Goal: Task Accomplishment & Management: Manage account settings

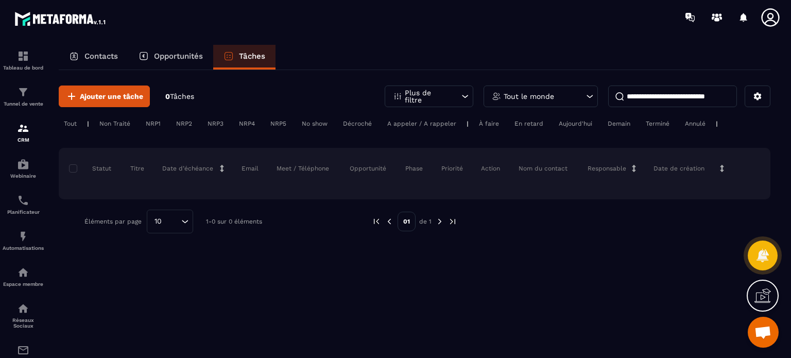
click at [173, 57] on p "Opportunités" at bounding box center [178, 55] width 49 height 9
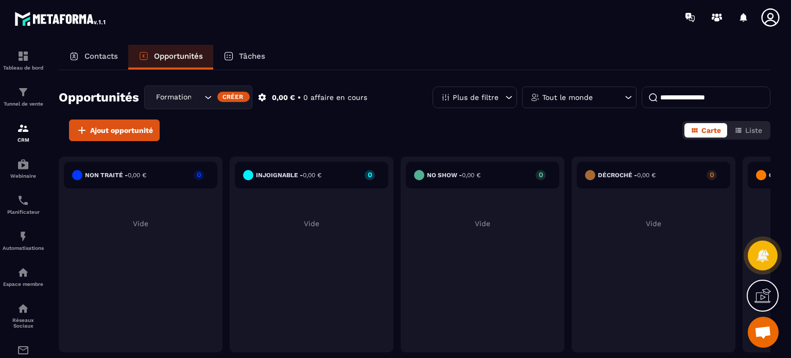
click at [765, 299] on icon at bounding box center [762, 295] width 16 height 16
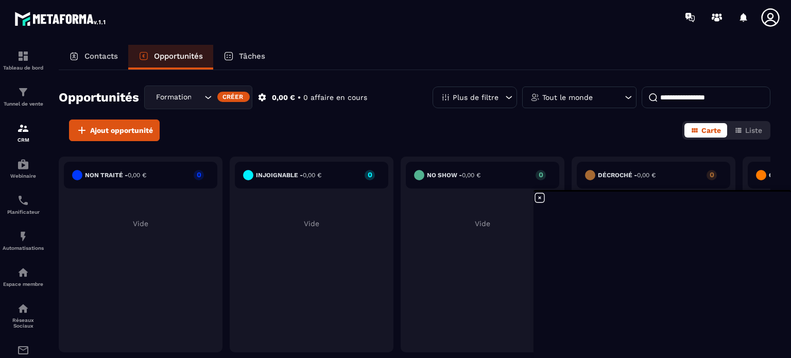
click at [571, 271] on div "No show - 0,00 € 0 Vide" at bounding box center [653, 254] width 164 height 196
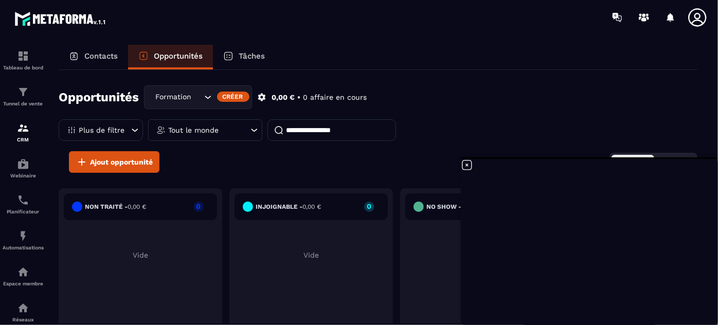
click at [571, 225] on div "No show - 0,00 € 0 Vide" at bounding box center [653, 269] width 164 height 163
click at [470, 163] on icon at bounding box center [467, 165] width 12 height 12
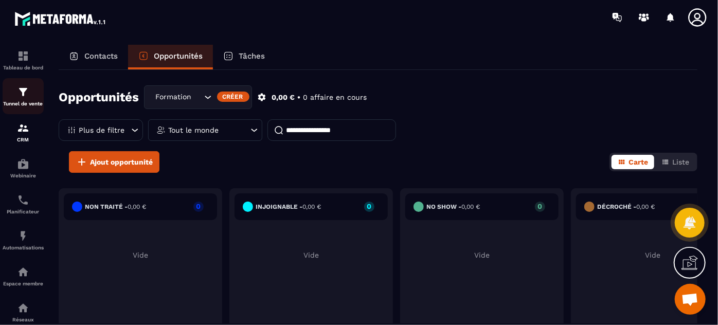
click at [27, 97] on img at bounding box center [23, 92] width 12 height 12
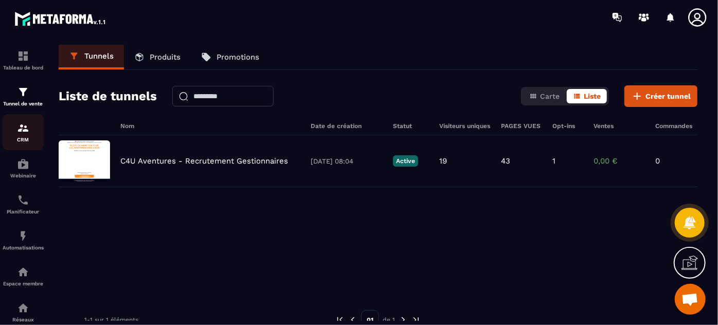
click at [24, 146] on link "CRM" at bounding box center [23, 132] width 41 height 36
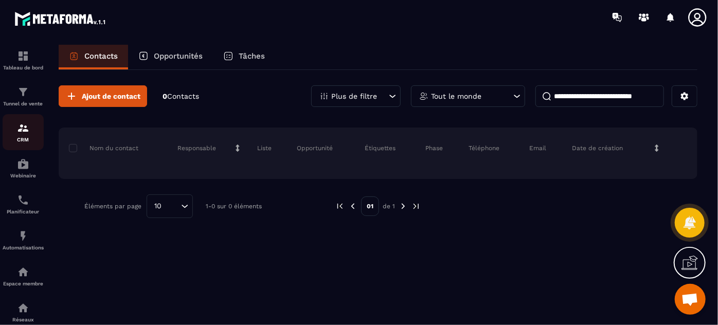
click at [22, 134] on img at bounding box center [23, 128] width 12 height 12
click at [184, 57] on p "Opportunités" at bounding box center [178, 55] width 49 height 9
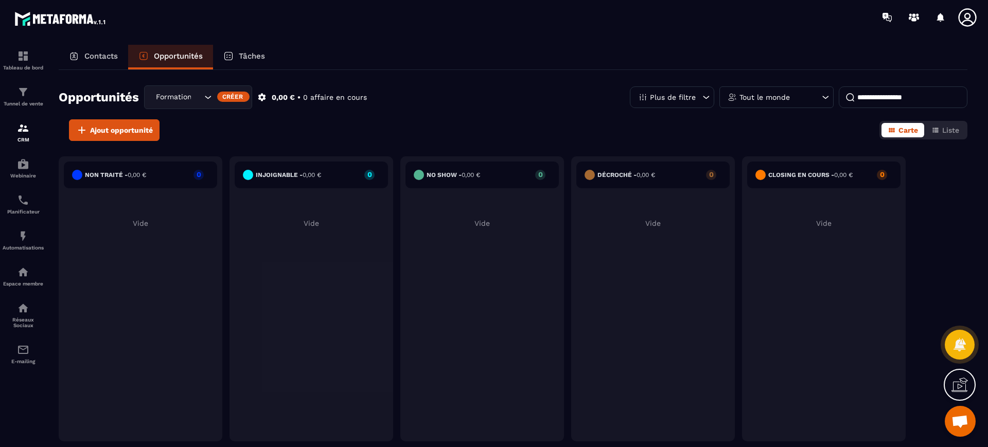
click at [790, 221] on div "Non traité - 0,00 € 0 Vide injoignable - 0,00 € 0 Vide No show - 0,00 € 0 Vide …" at bounding box center [513, 303] width 909 height 295
click at [199, 96] on input "Search for option" at bounding box center [176, 97] width 47 height 11
click at [195, 118] on p "Formation C4 Aventures Animateurs" at bounding box center [198, 119] width 86 height 10
click at [790, 357] on span "Ouvrir le chat" at bounding box center [960, 422] width 17 height 14
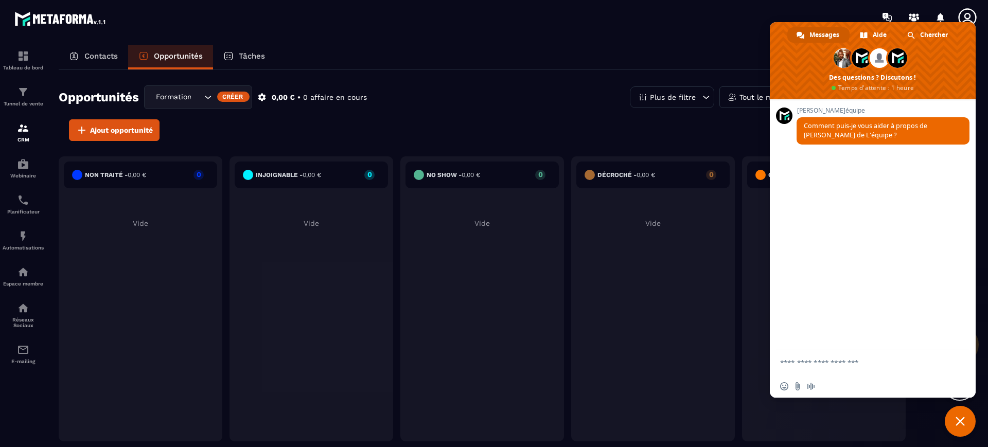
click at [790, 357] on textarea "Entrez votre message..." at bounding box center [862, 362] width 165 height 26
type textarea "*******"
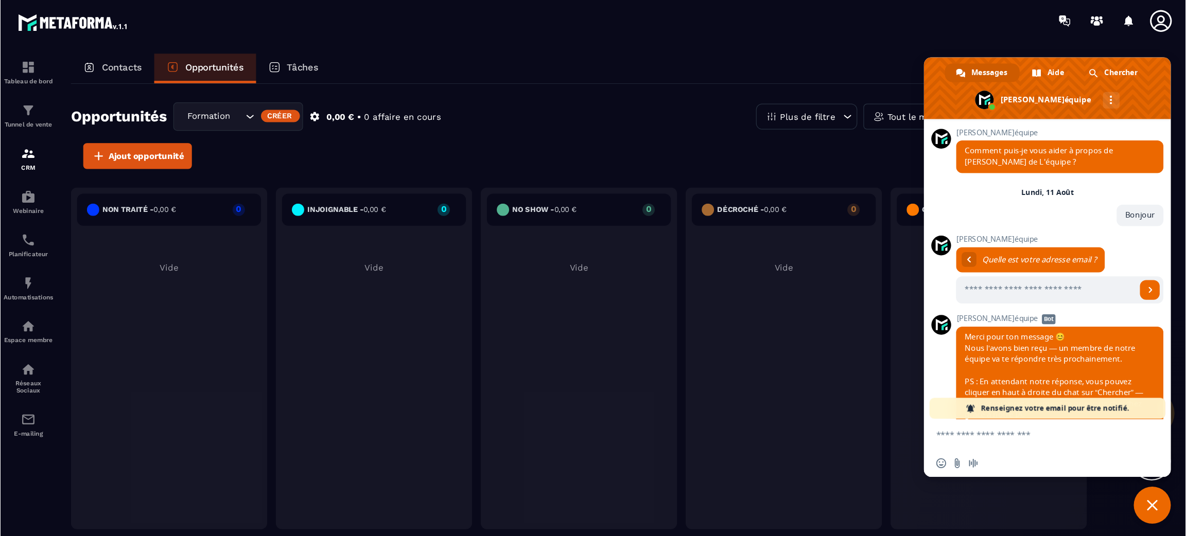
scroll to position [35, 0]
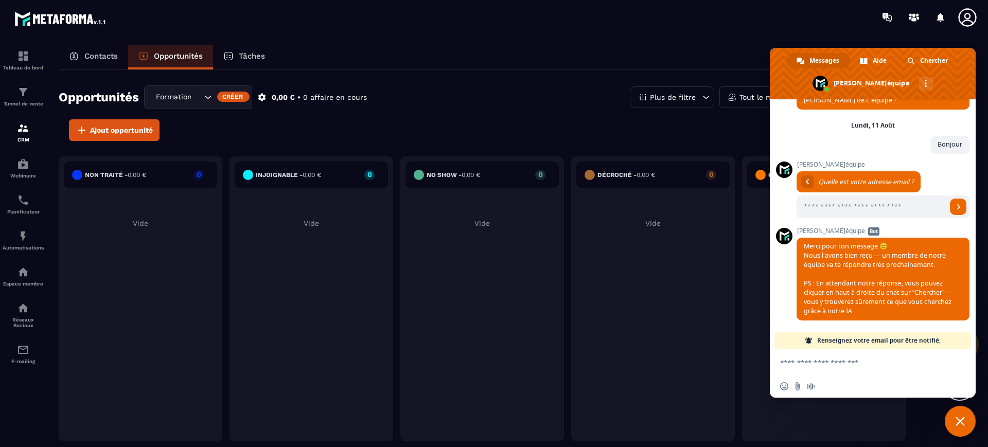
click at [790, 343] on span "Renseignez votre email pour être notifié." at bounding box center [879, 340] width 124 height 17
click at [790, 357] on textarea "Entrez votre message..." at bounding box center [862, 362] width 165 height 26
type textarea "*"
click at [482, 117] on div "Opportunités Formation C4 Aventures Animateurs Créer 0,00 € • 0 affaire en cour…" at bounding box center [513, 102] width 909 height 34
click at [790, 357] on span "Fermer le chat" at bounding box center [960, 421] width 9 height 9
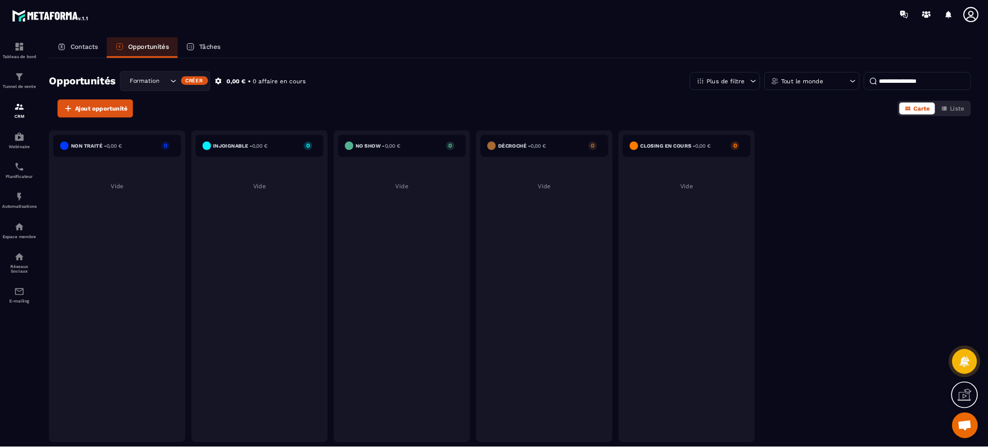
scroll to position [34, 0]
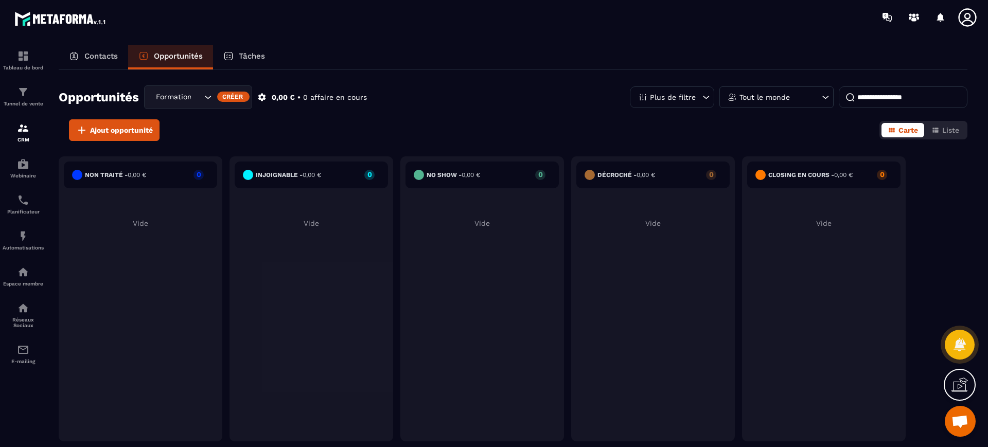
click at [742, 227] on div "Décroché - 0,00 € 0 Vide" at bounding box center [824, 298] width 164 height 285
click at [400, 159] on div "injoignable - 0,00 € 0 Vide" at bounding box center [482, 298] width 164 height 285
click at [248, 125] on div "Ajout opportunité Carte Liste" at bounding box center [513, 130] width 909 height 22
click at [259, 54] on p "Tâches" at bounding box center [252, 55] width 26 height 9
